Goal: Task Accomplishment & Management: Use online tool/utility

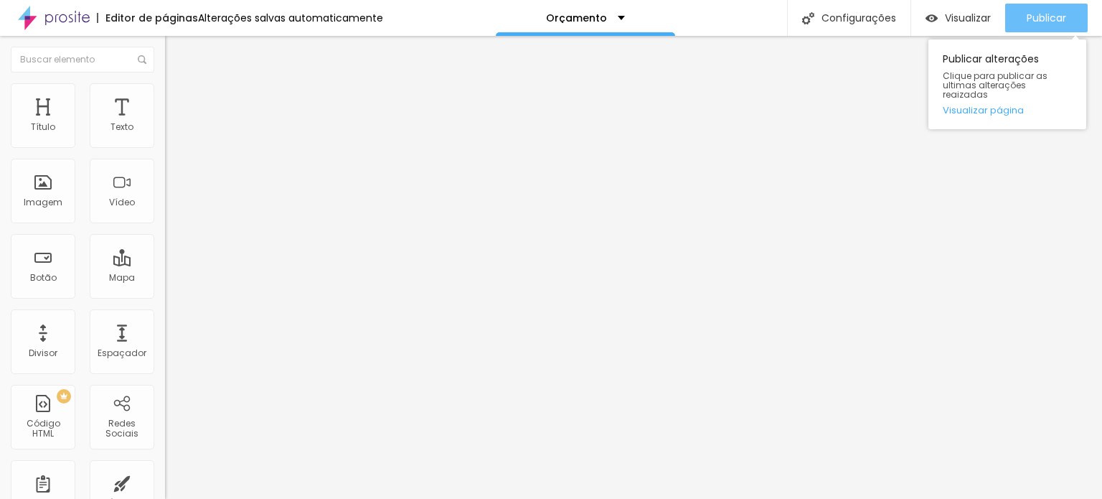
click at [1054, 19] on span "Publicar" at bounding box center [1046, 17] width 39 height 11
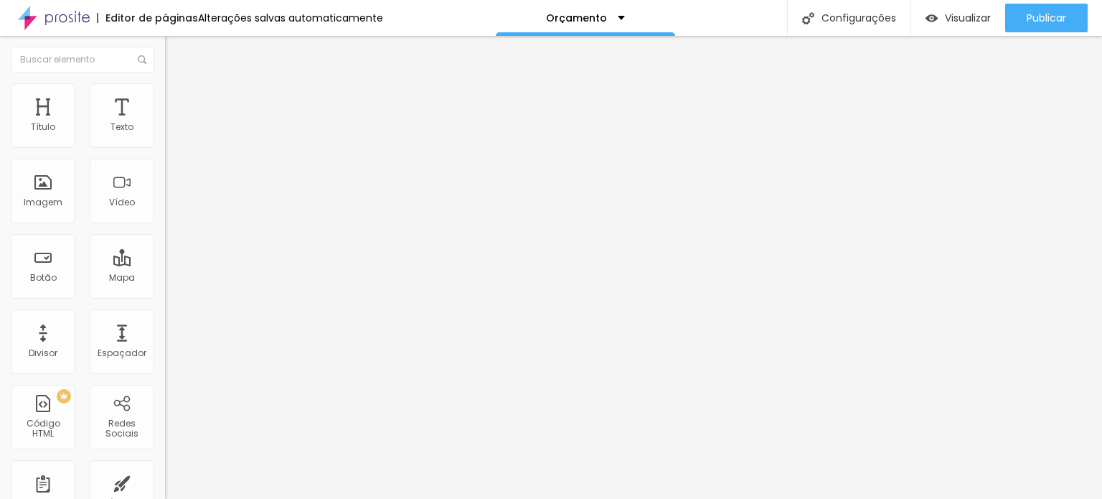
click at [165, 149] on div "Modo Completo Encaixotado Completo" at bounding box center [247, 131] width 165 height 39
click at [165, 131] on span "Completo" at bounding box center [187, 124] width 44 height 12
click at [165, 98] on li "Avançado" at bounding box center [247, 105] width 165 height 14
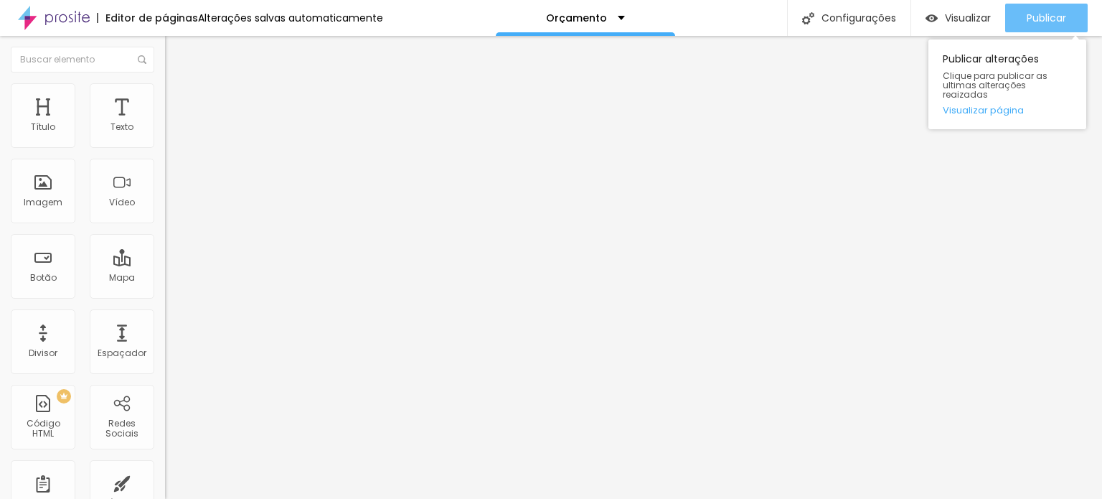
click at [1038, 22] on span "Publicar" at bounding box center [1046, 17] width 39 height 11
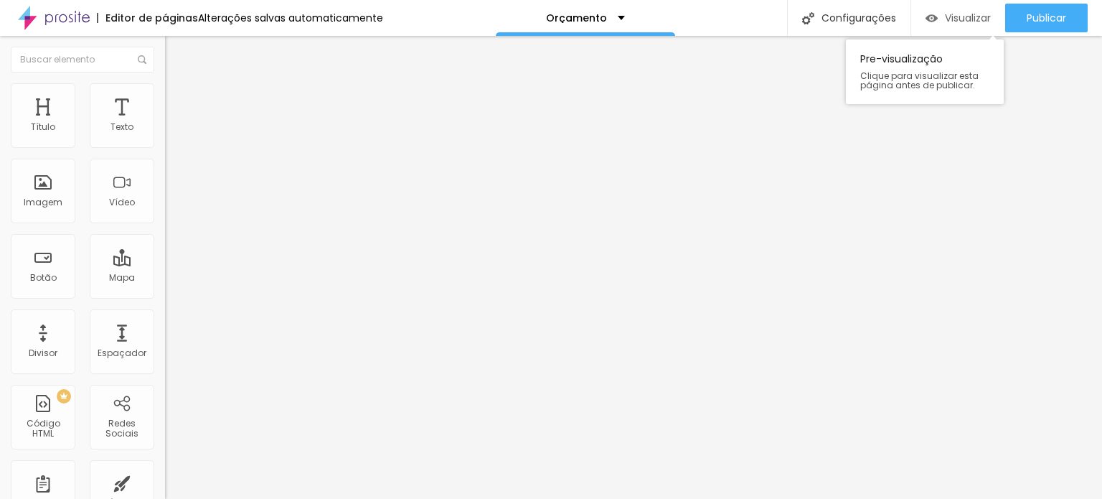
click at [945, 13] on span "Visualizar" at bounding box center [968, 17] width 46 height 11
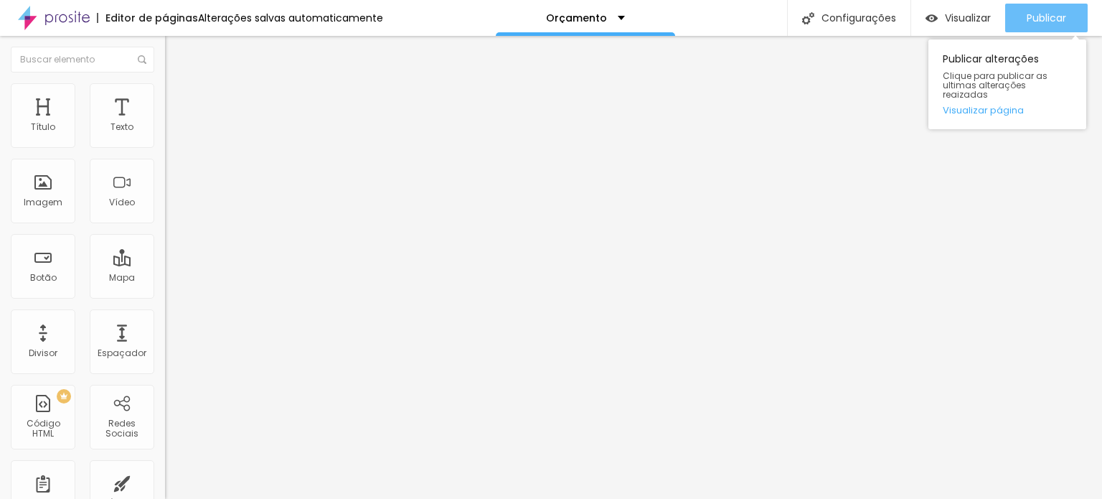
click at [1034, 22] on span "Publicar" at bounding box center [1046, 17] width 39 height 11
click at [1082, 11] on button "Publicar" at bounding box center [1047, 18] width 83 height 29
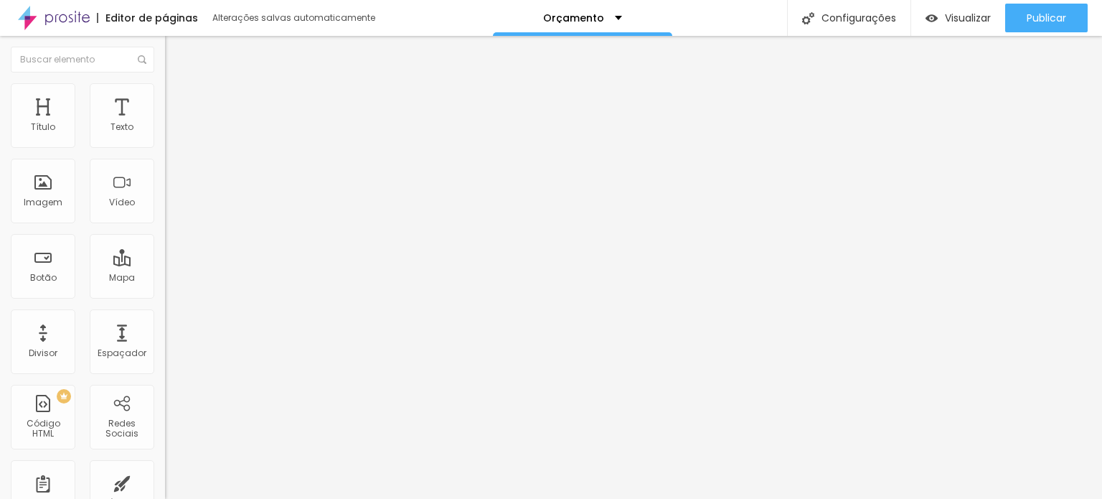
click at [165, 98] on li "Avançado" at bounding box center [247, 105] width 165 height 14
click at [178, 99] on span "Estilo" at bounding box center [189, 93] width 22 height 12
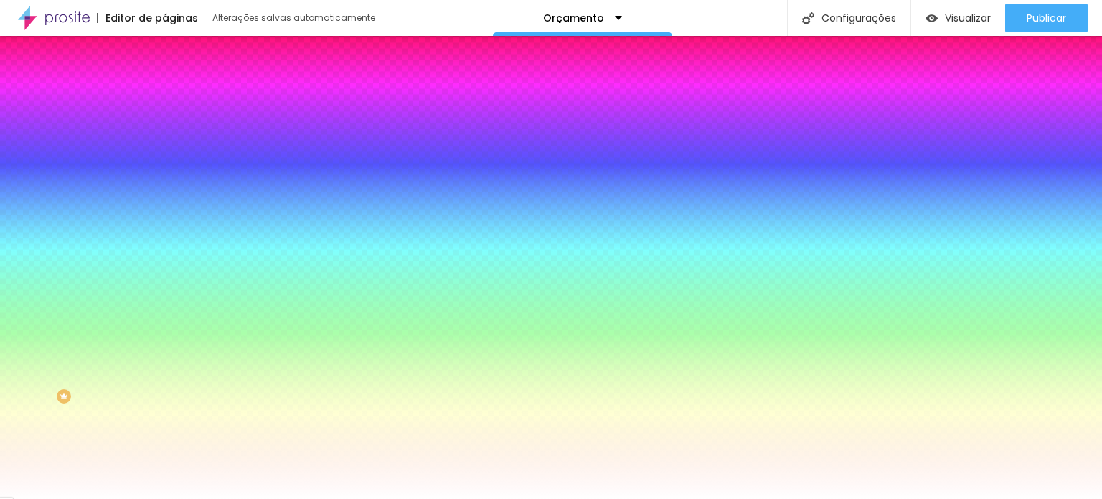
click at [165, 83] on li "Conteúdo" at bounding box center [247, 76] width 165 height 14
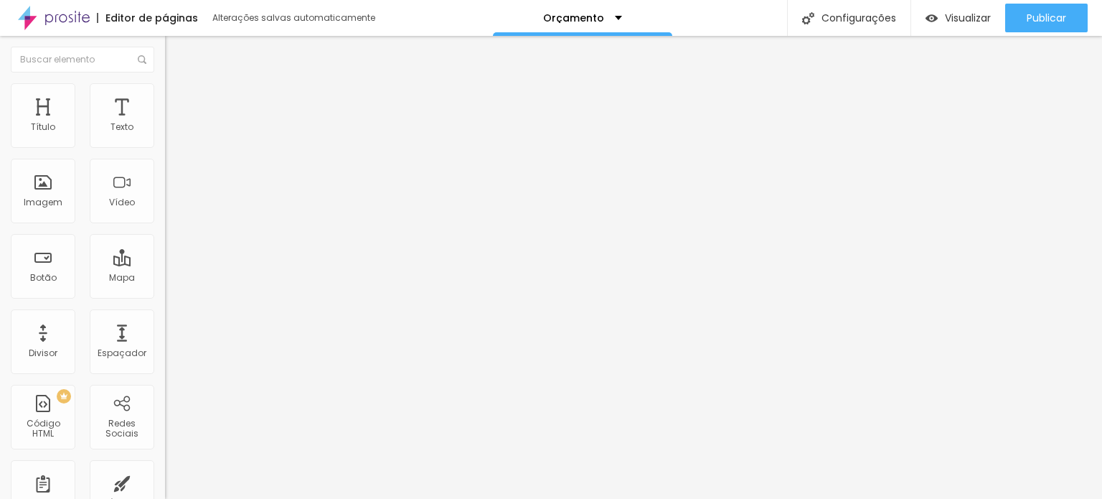
click at [165, 131] on div "Modo Completo Encaixotado Completo" at bounding box center [247, 131] width 165 height 39
click at [165, 131] on span "Completo" at bounding box center [187, 124] width 44 height 12
click at [165, 107] on li "Avançado" at bounding box center [247, 105] width 165 height 14
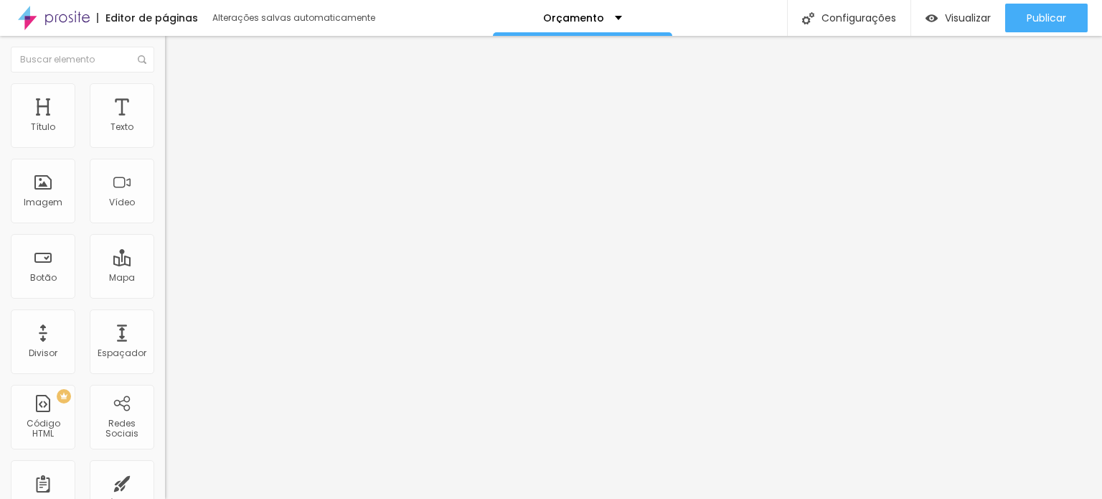
click at [178, 101] on span "Avançado" at bounding box center [201, 107] width 47 height 12
click at [165, 98] on img at bounding box center [171, 104] width 13 height 13
click at [165, 91] on ul "Conteúdo Estilo Avançado" at bounding box center [247, 90] width 165 height 43
click at [165, 98] on li "Avançado" at bounding box center [247, 105] width 165 height 14
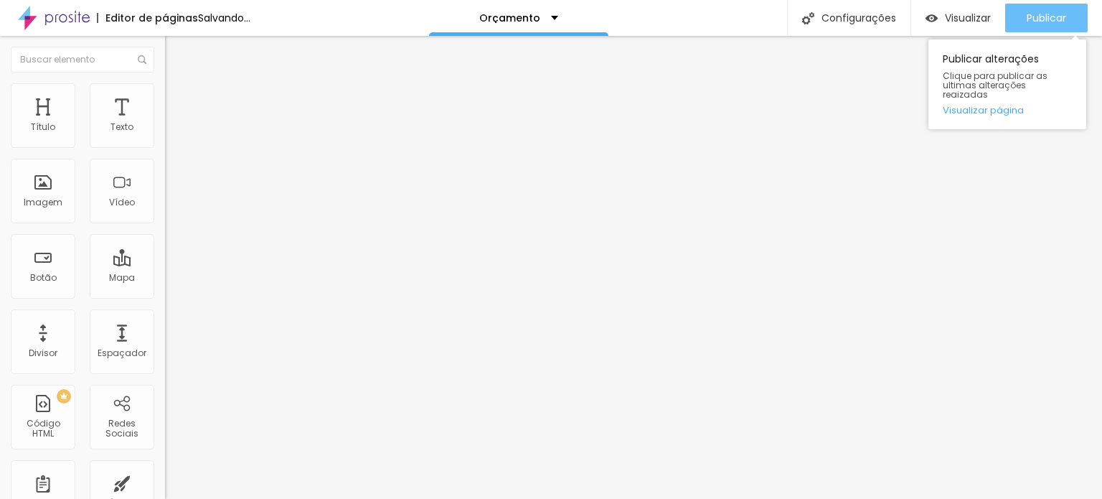
click at [1056, 8] on div "Publicar" at bounding box center [1046, 18] width 39 height 29
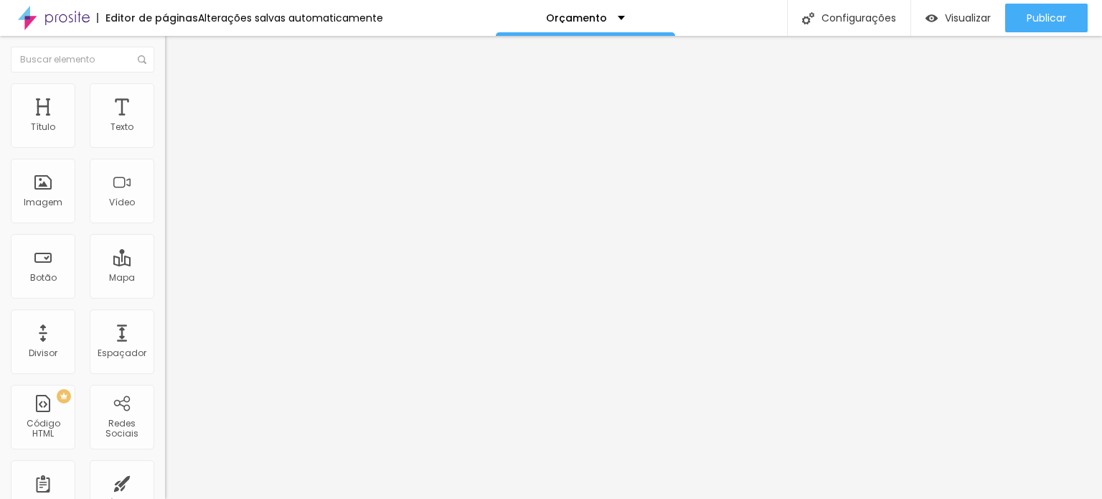
click at [178, 101] on span "Avançado" at bounding box center [201, 107] width 47 height 12
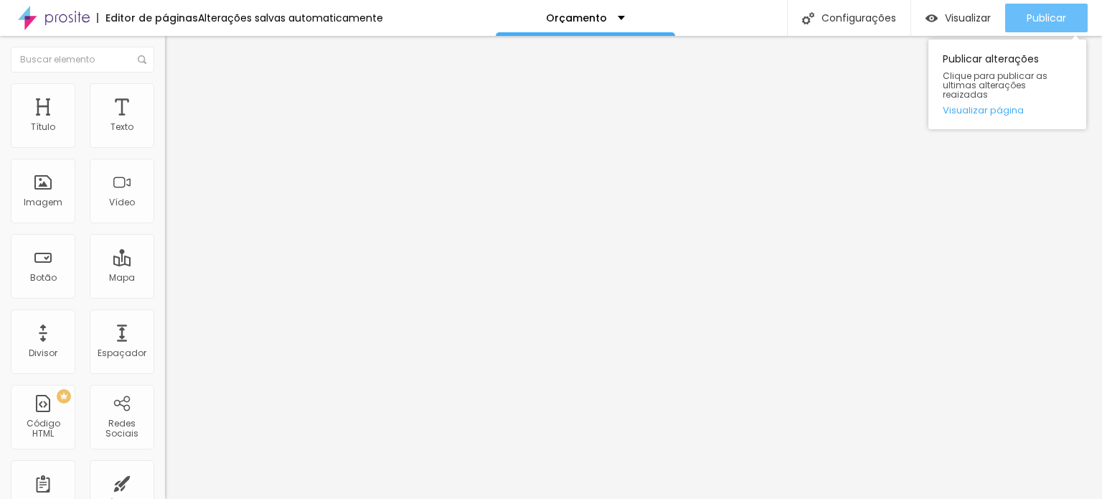
click at [1014, 12] on button "Publicar" at bounding box center [1047, 18] width 83 height 29
